Goal: Transaction & Acquisition: Purchase product/service

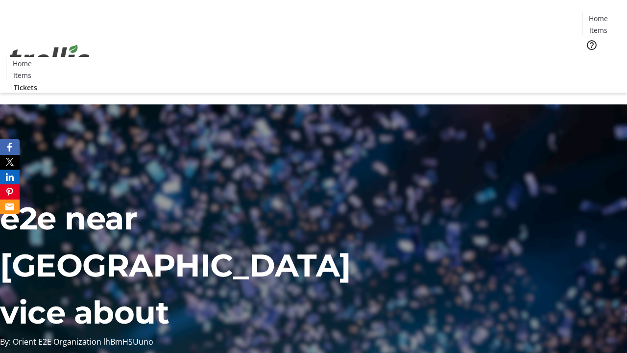
click at [590, 57] on span "Tickets" at bounding box center [602, 62] width 24 height 10
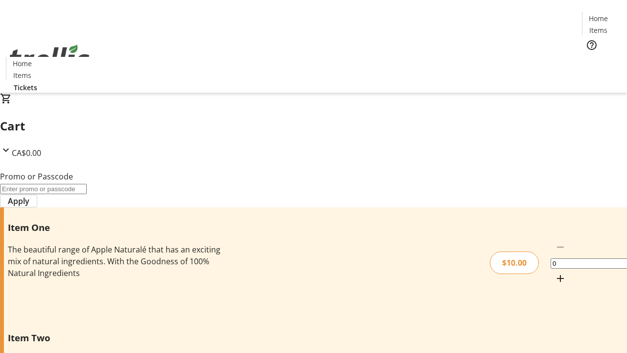
click at [555, 272] on mat-icon "Increment by one" at bounding box center [561, 278] width 12 height 12
type input "1"
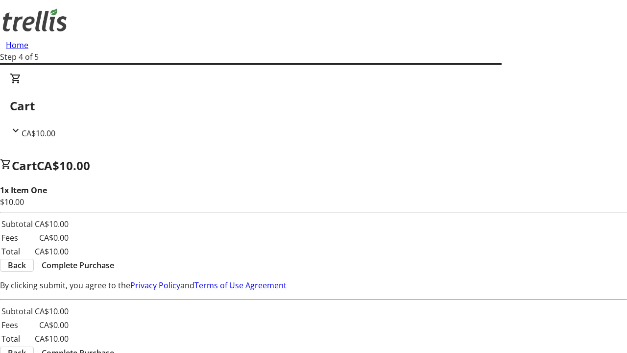
click at [114, 259] on span "Complete Purchase" at bounding box center [78, 265] width 73 height 12
